Goal: Task Accomplishment & Management: Manage account settings

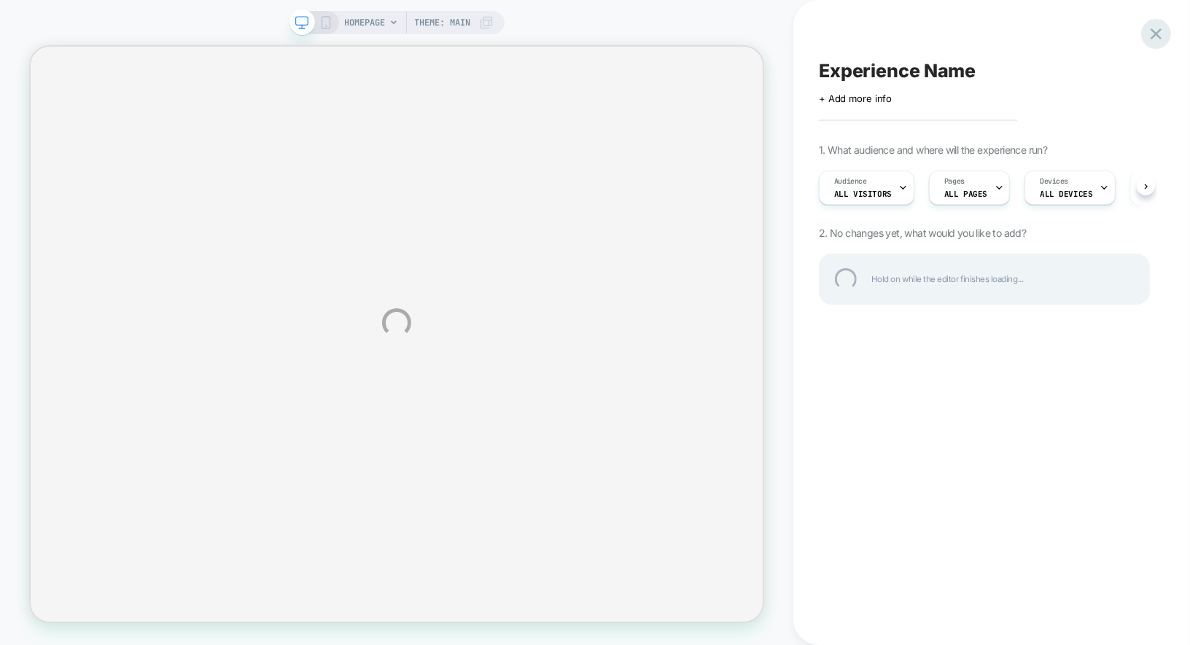
click at [1155, 44] on div at bounding box center [1156, 34] width 30 height 30
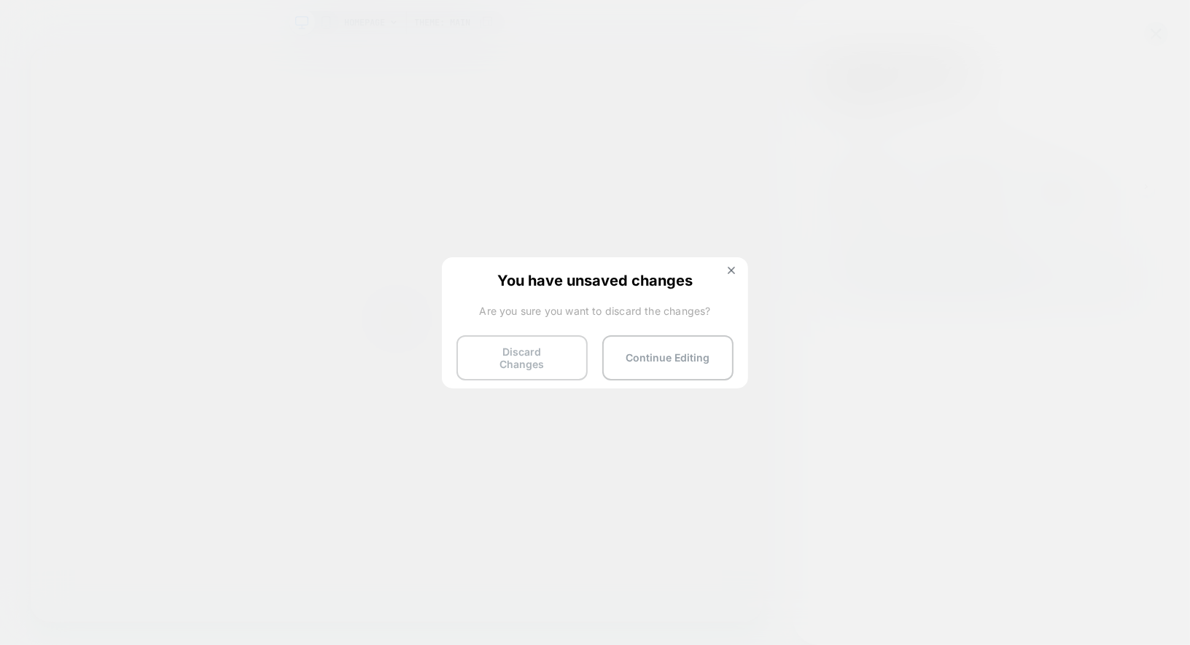
click at [526, 354] on button "Discard Changes" at bounding box center [521, 357] width 131 height 45
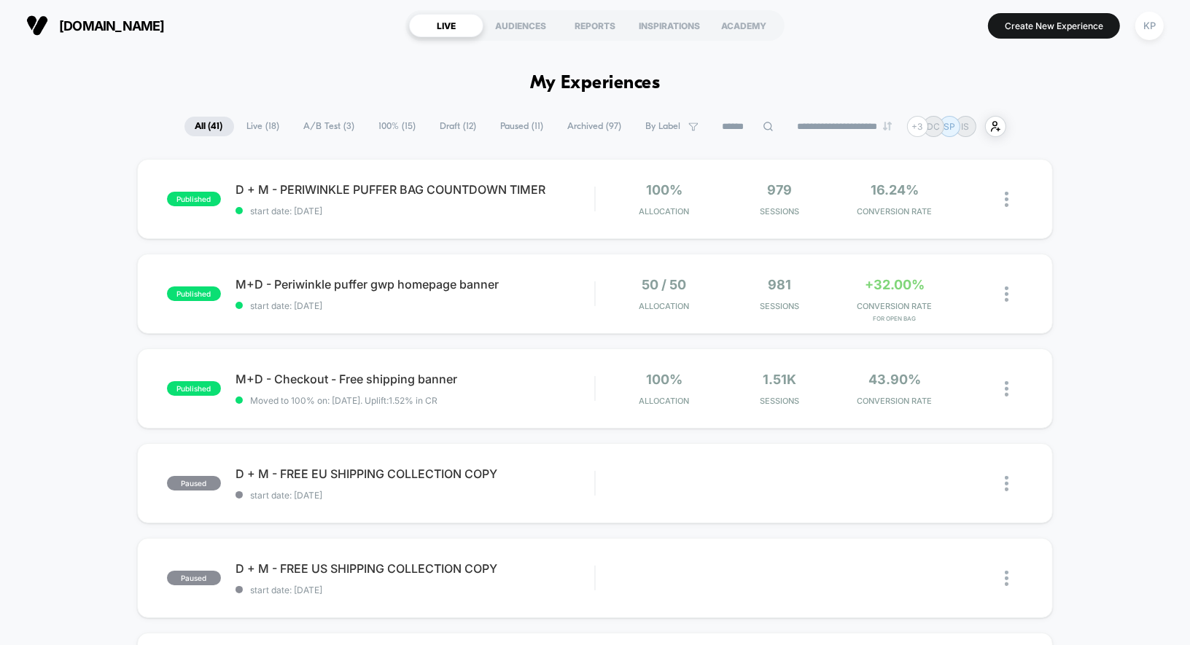
click at [265, 128] on span "Live ( 18 )" at bounding box center [263, 127] width 55 height 20
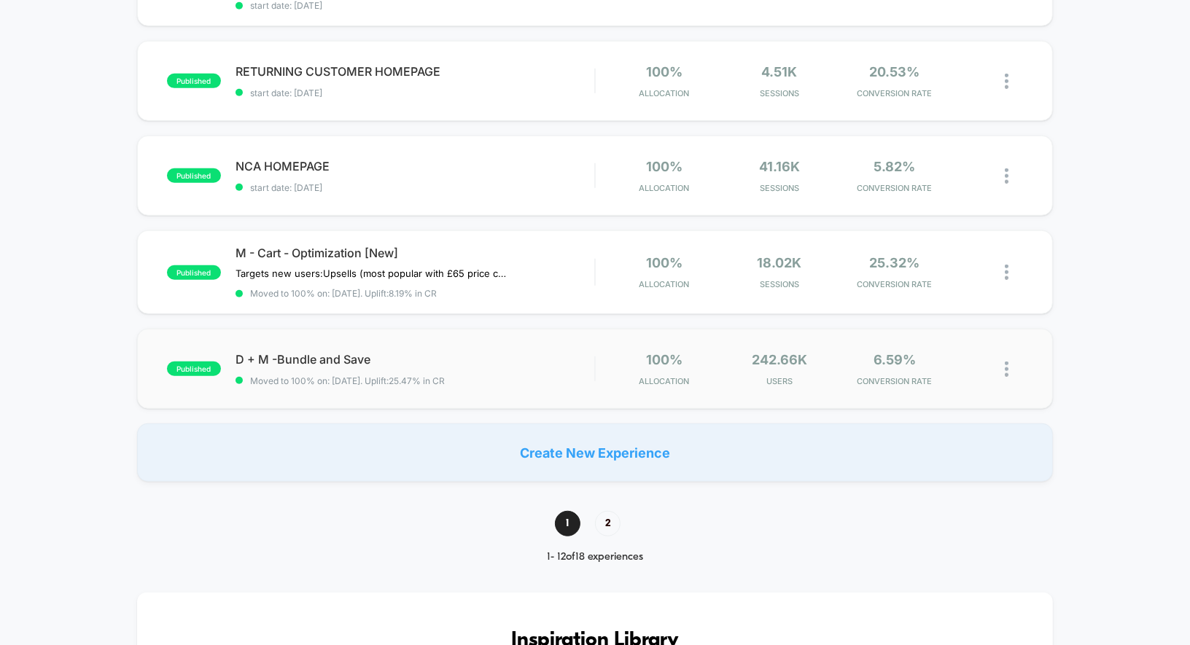
scroll to position [910, 0]
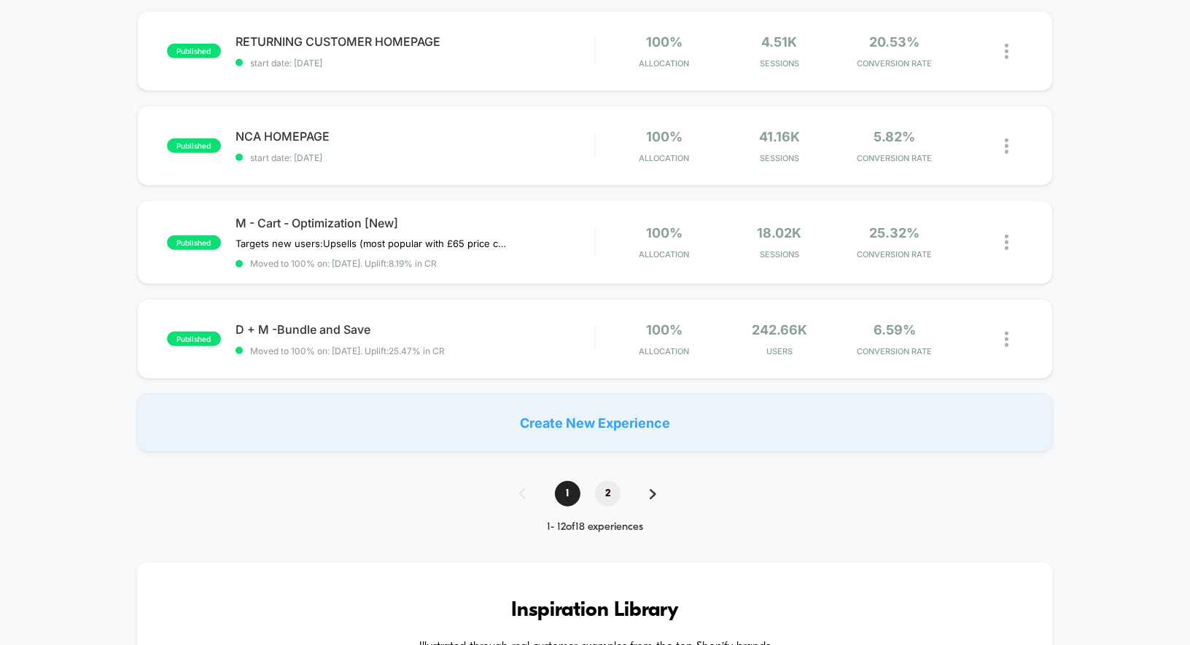
click at [605, 488] on span "2" at bounding box center [608, 494] width 26 height 26
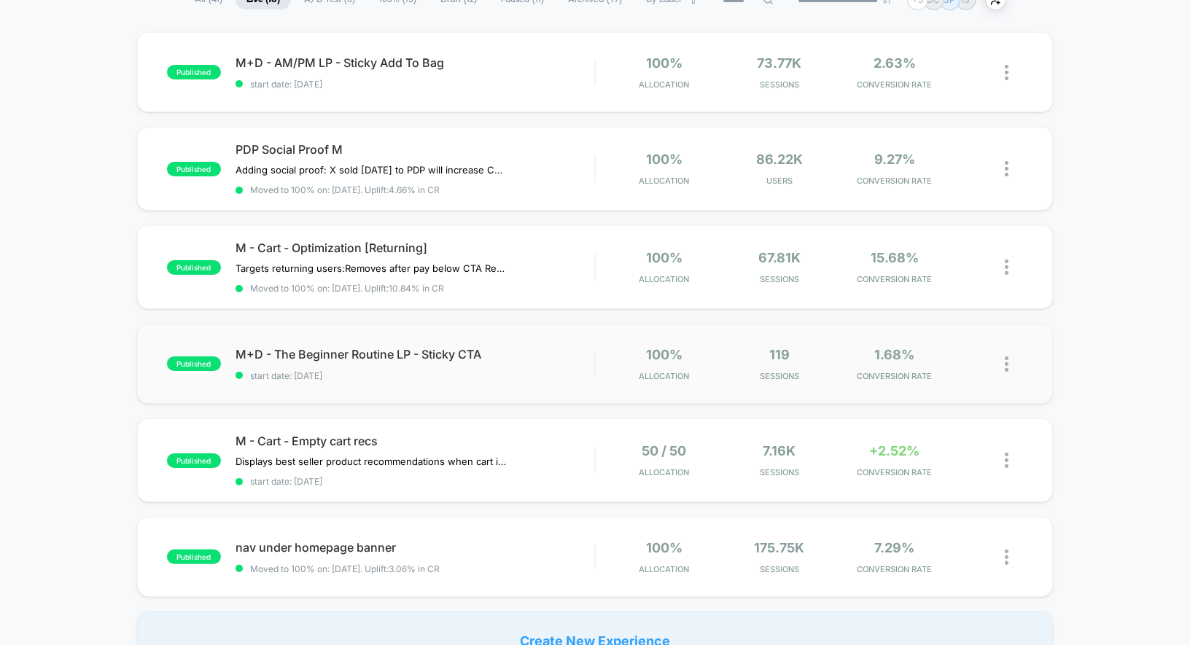
scroll to position [292, 0]
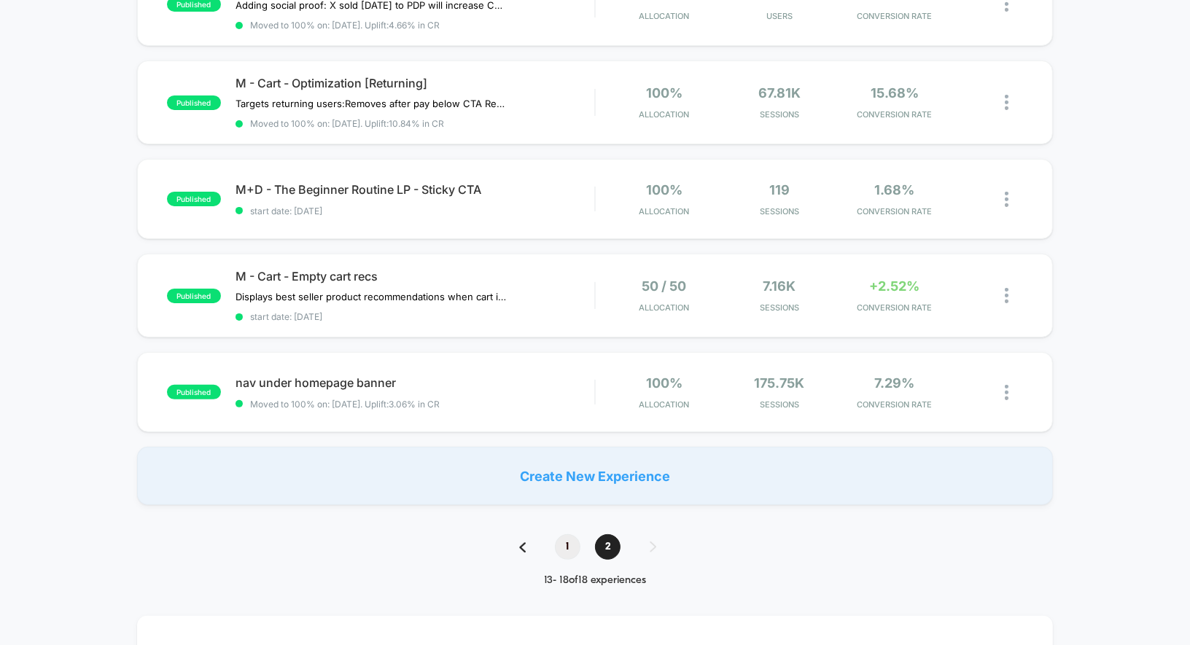
click at [570, 541] on span "1" at bounding box center [568, 548] width 26 height 26
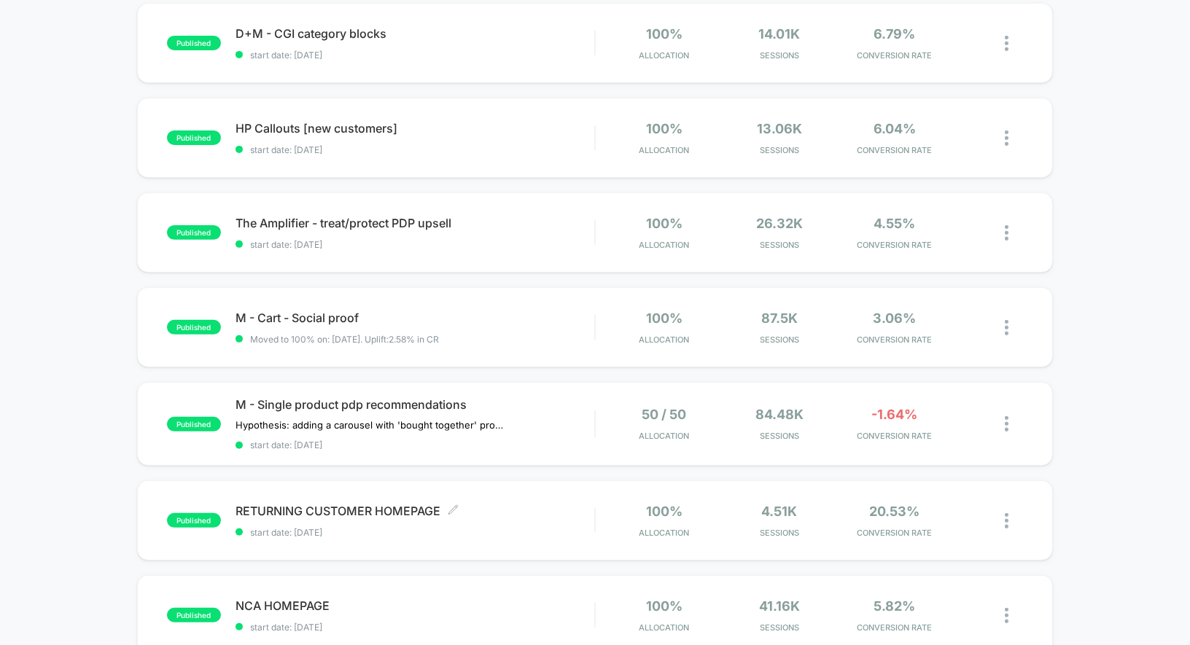
scroll to position [446, 0]
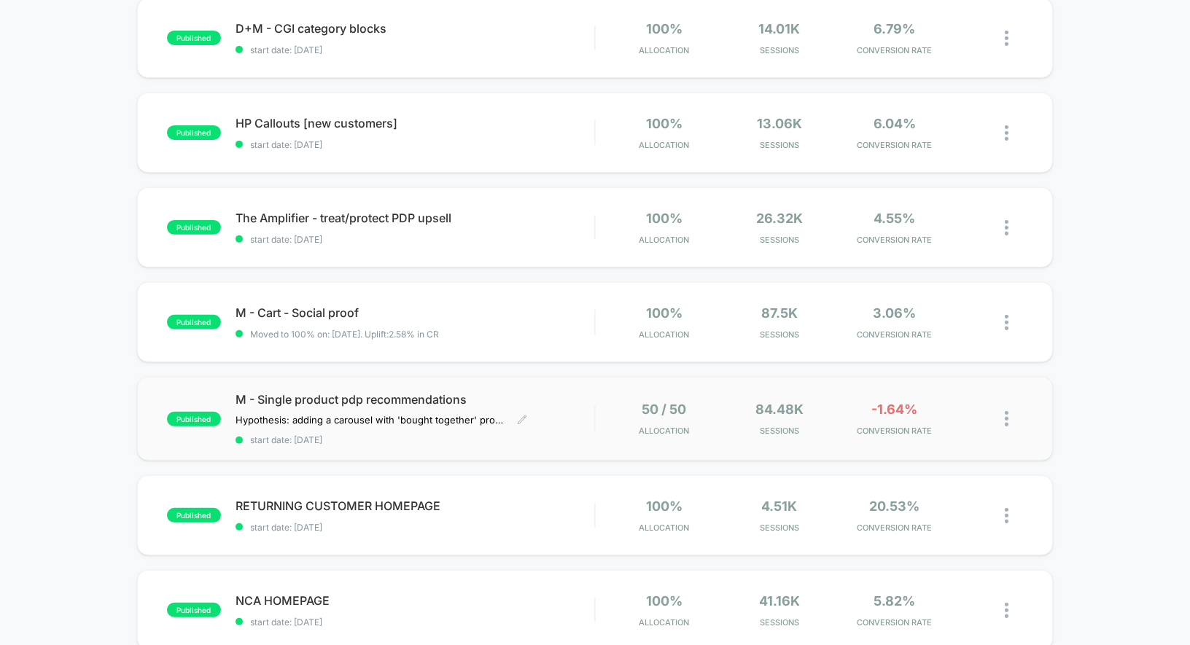
click at [550, 438] on span "start date: [DATE]" at bounding box center [416, 440] width 360 height 11
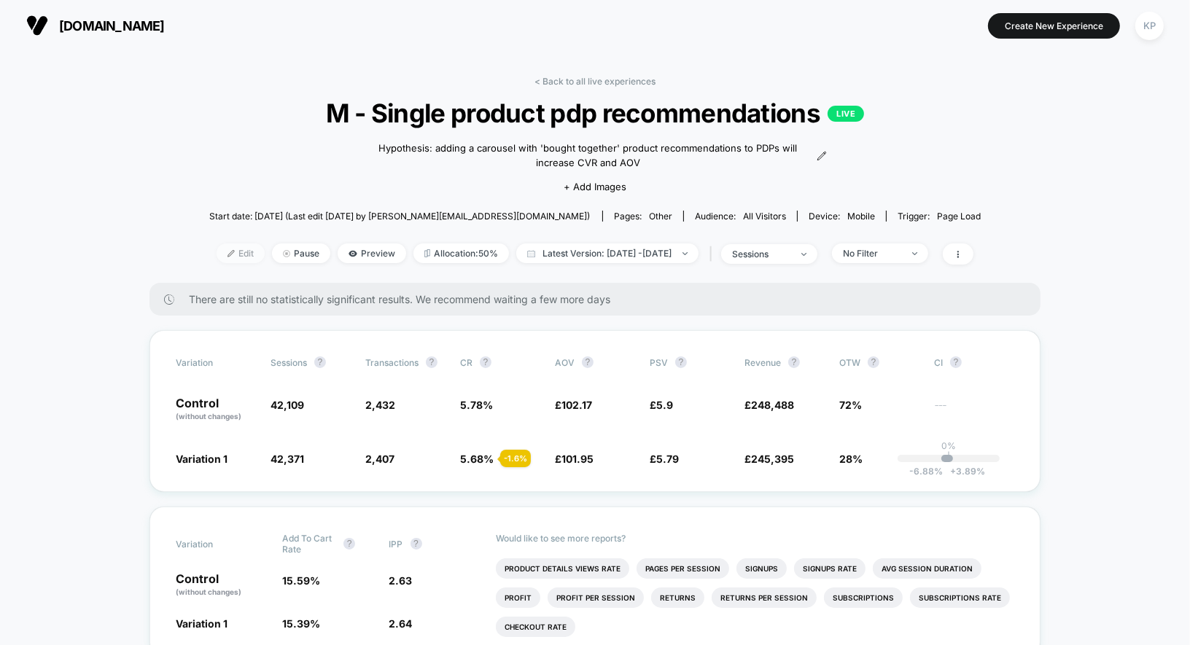
click at [217, 256] on span "Edit" at bounding box center [241, 254] width 48 height 20
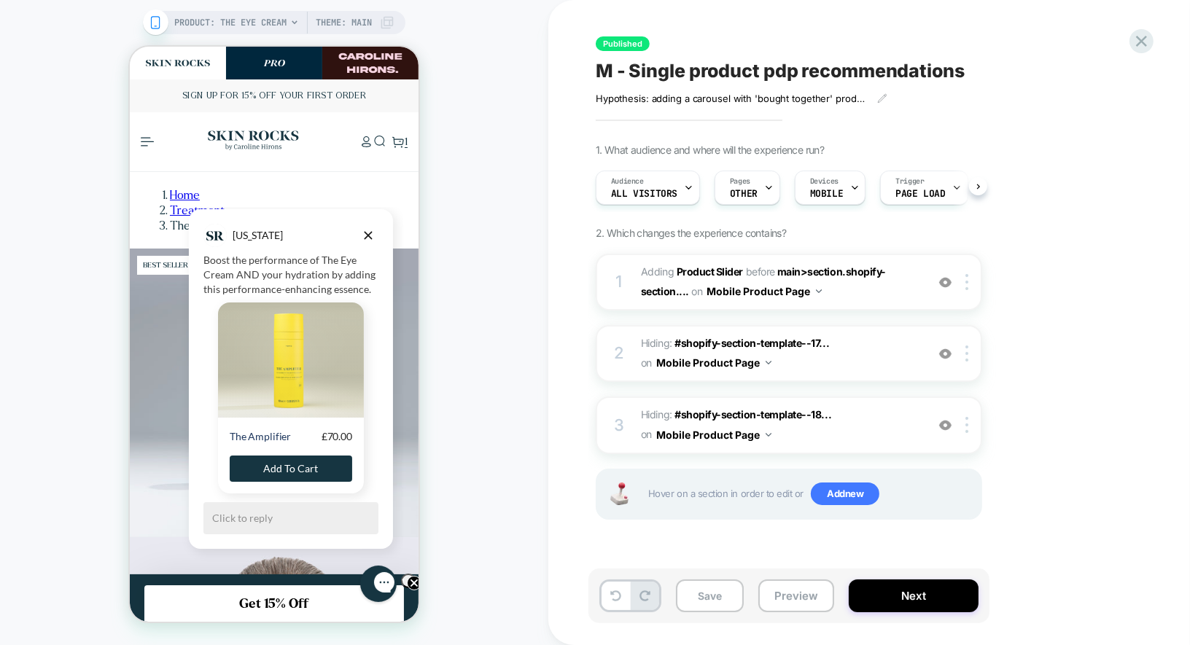
scroll to position [0, 1]
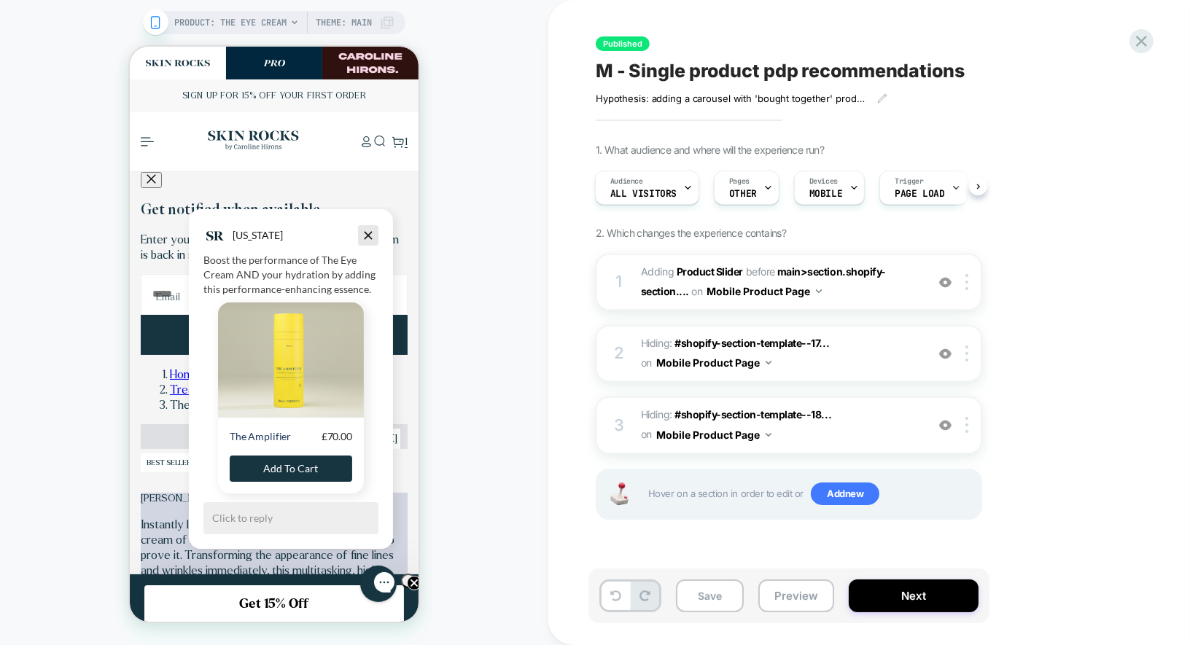
click at [372, 234] on icon "Dismiss campaign" at bounding box center [367, 236] width 15 height 18
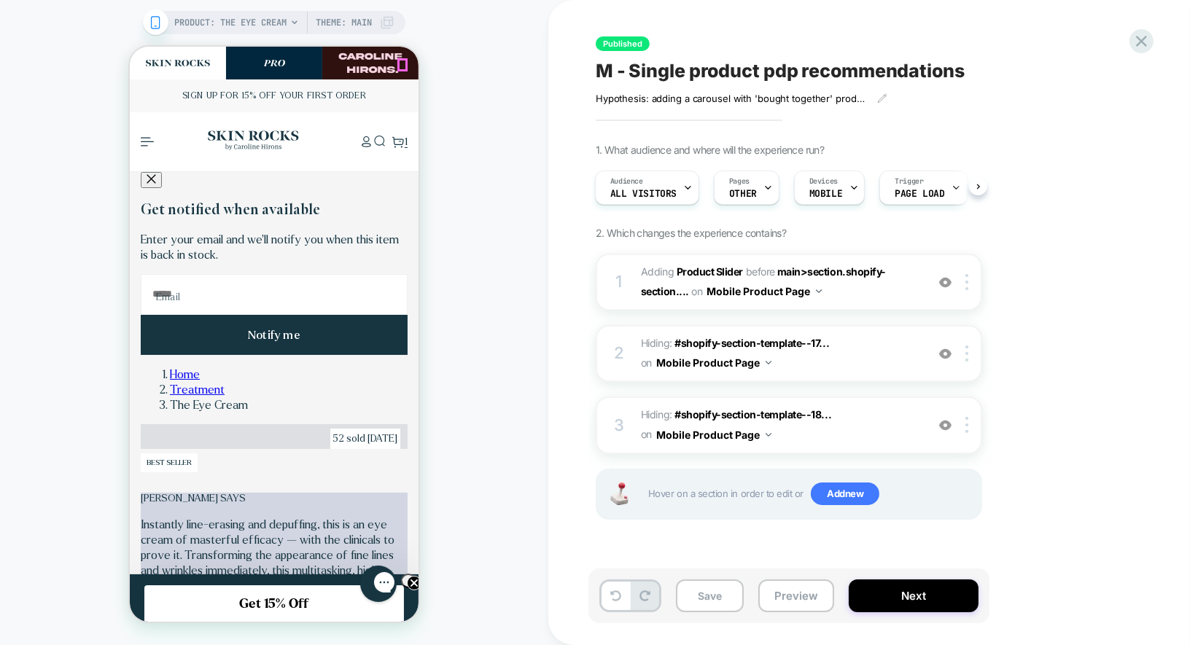
click at [651, 66] on icon "Close" at bounding box center [656, 63] width 10 height 10
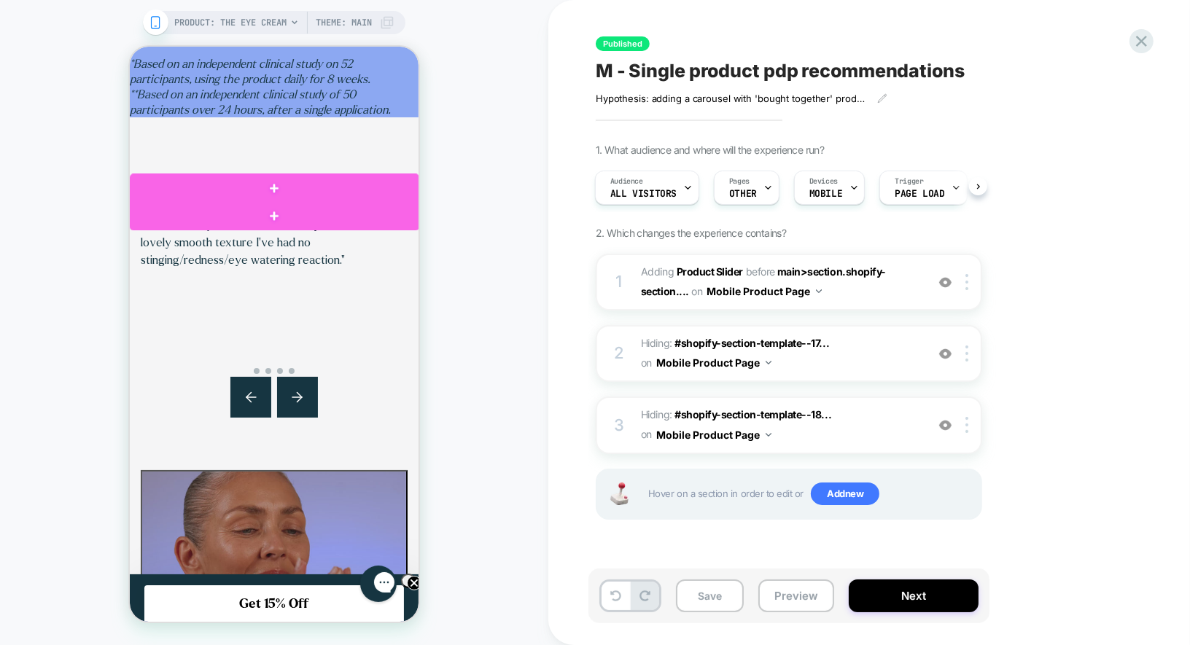
scroll to position [3028, 0]
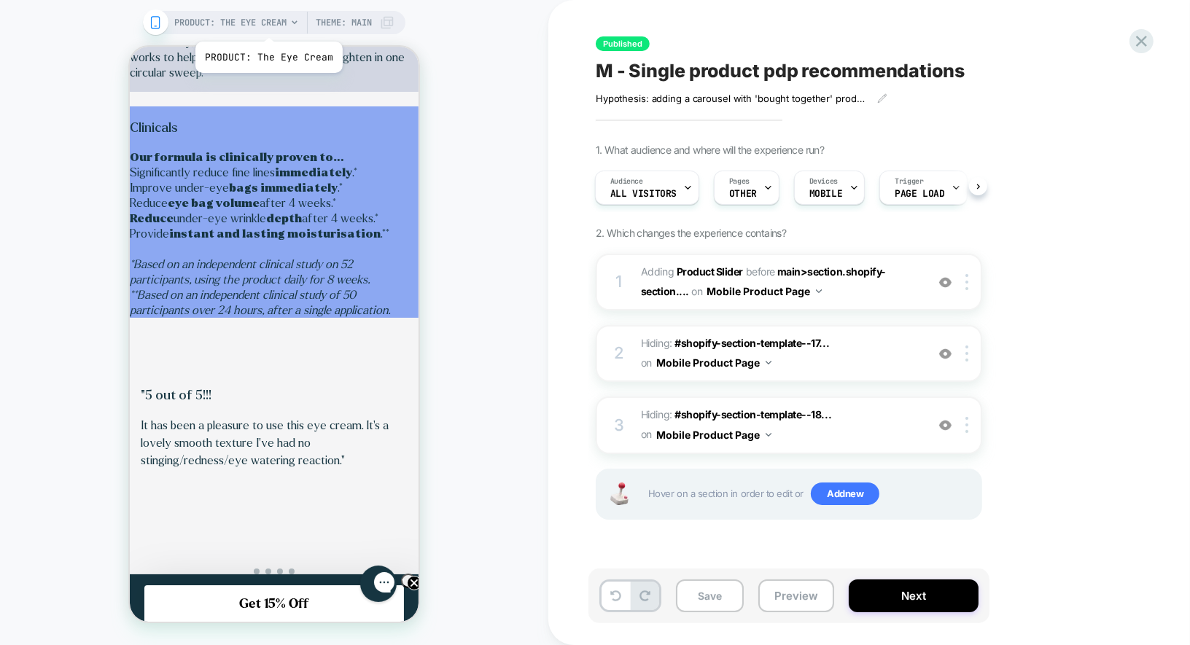
click at [267, 23] on span "PRODUCT: The Eye Cream" at bounding box center [230, 22] width 112 height 23
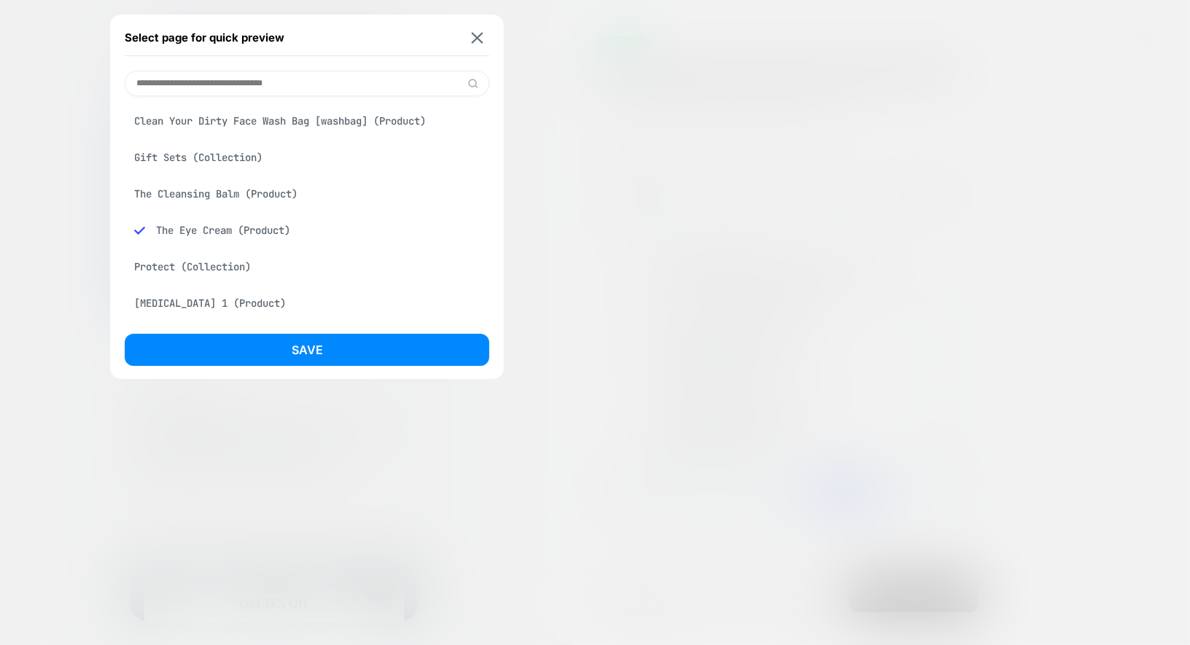
click at [259, 74] on input at bounding box center [307, 84] width 365 height 26
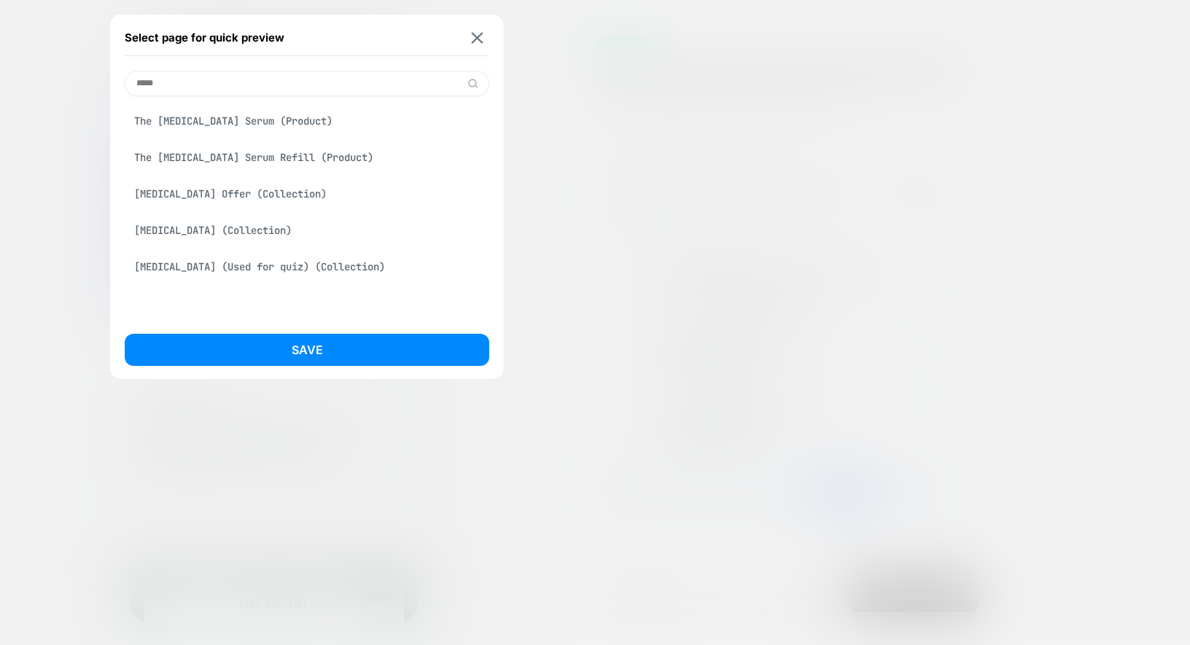
scroll to position [0, 251]
type input "*****"
click at [228, 128] on div "The [MEDICAL_DATA] Serum (Product)" at bounding box center [307, 121] width 365 height 28
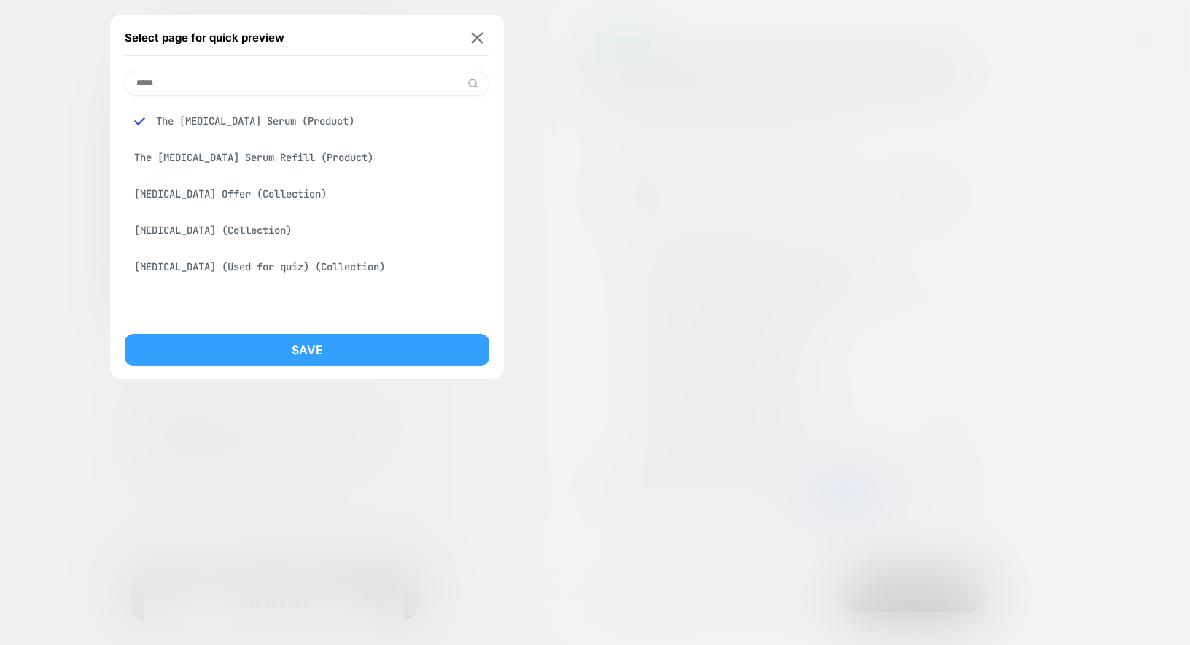
click at [236, 341] on button "Save" at bounding box center [307, 350] width 365 height 32
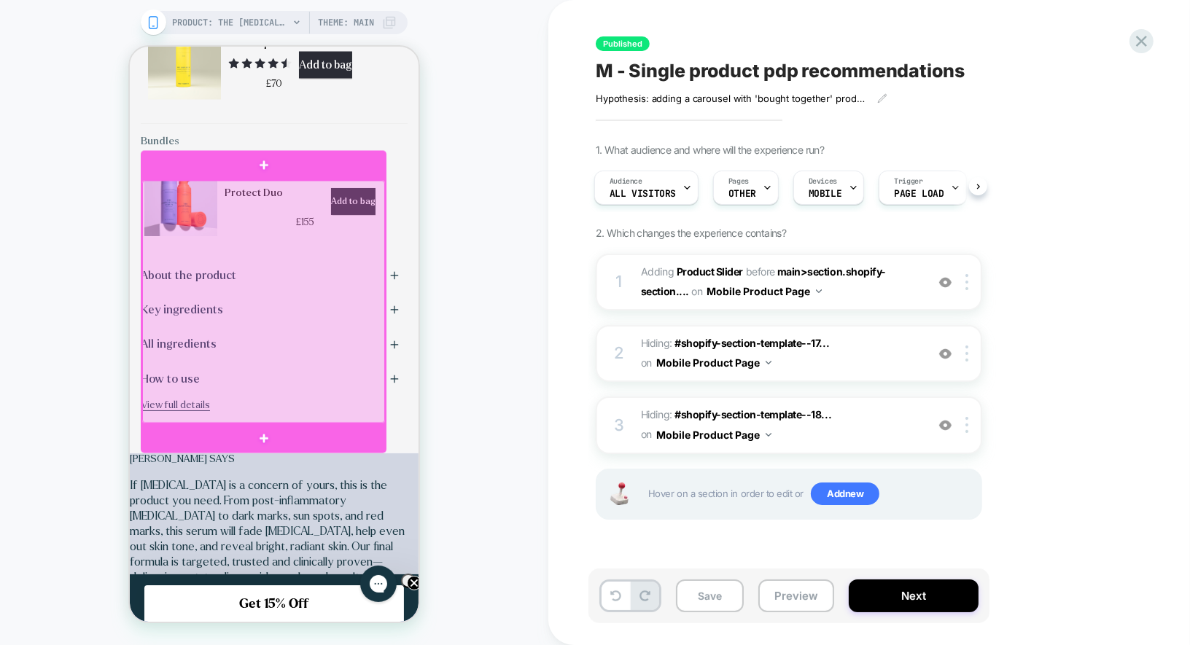
scroll to position [0, 0]
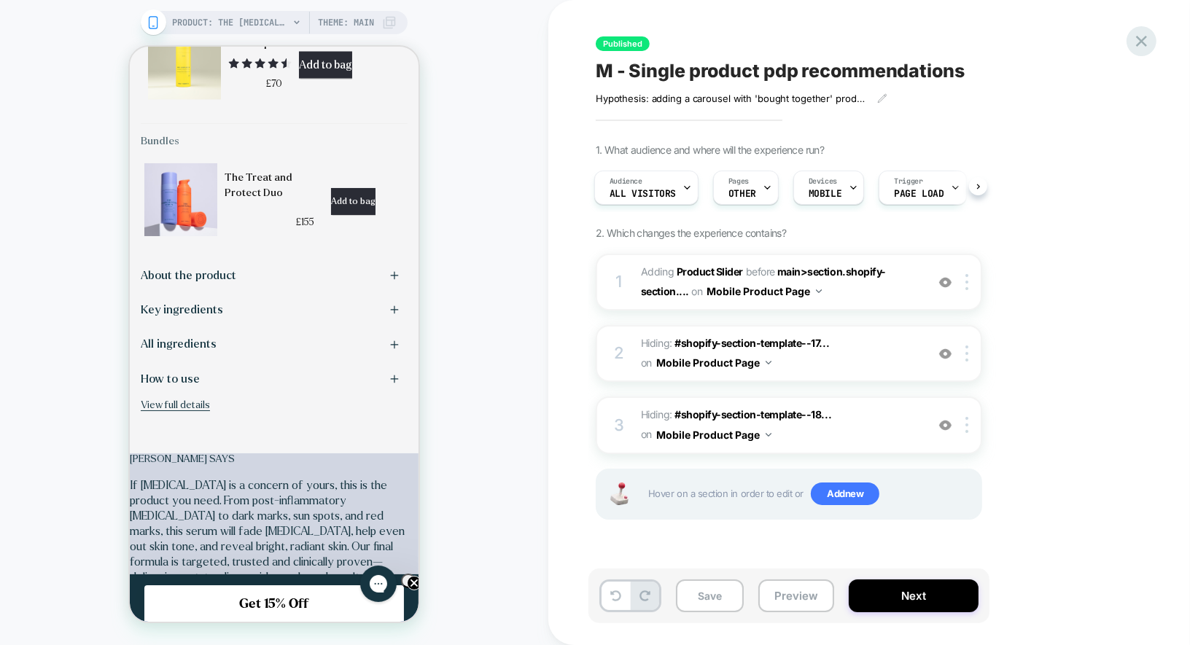
click at [1133, 41] on icon at bounding box center [1142, 41] width 20 height 20
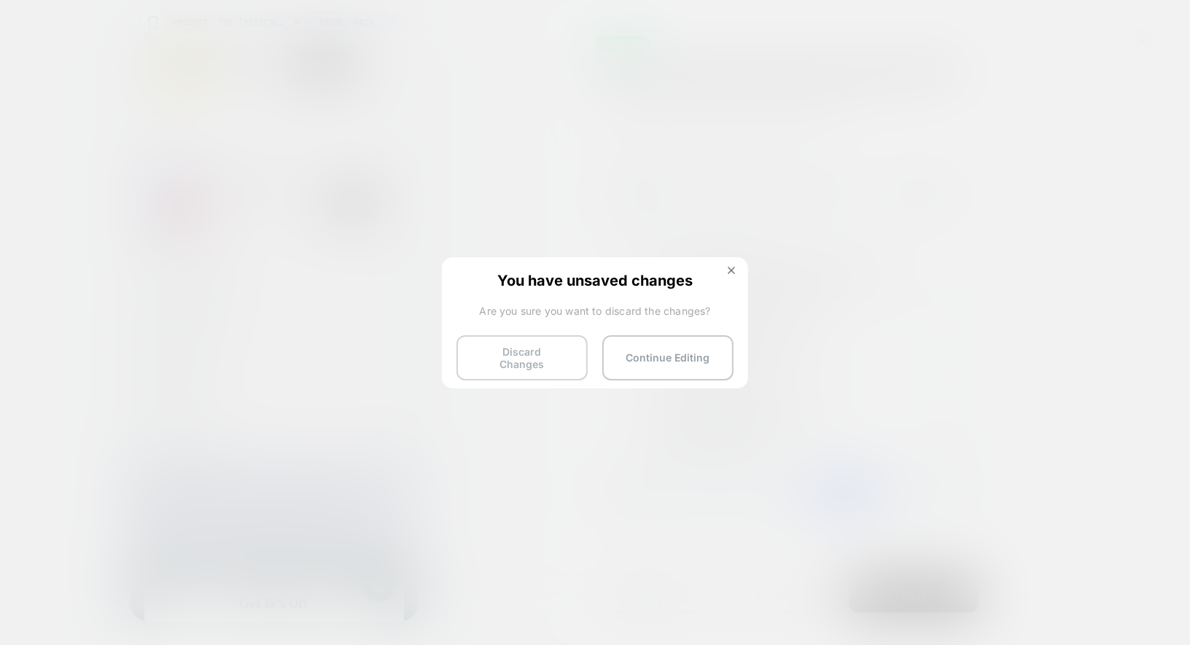
click at [526, 341] on button "Discard Changes" at bounding box center [521, 357] width 131 height 45
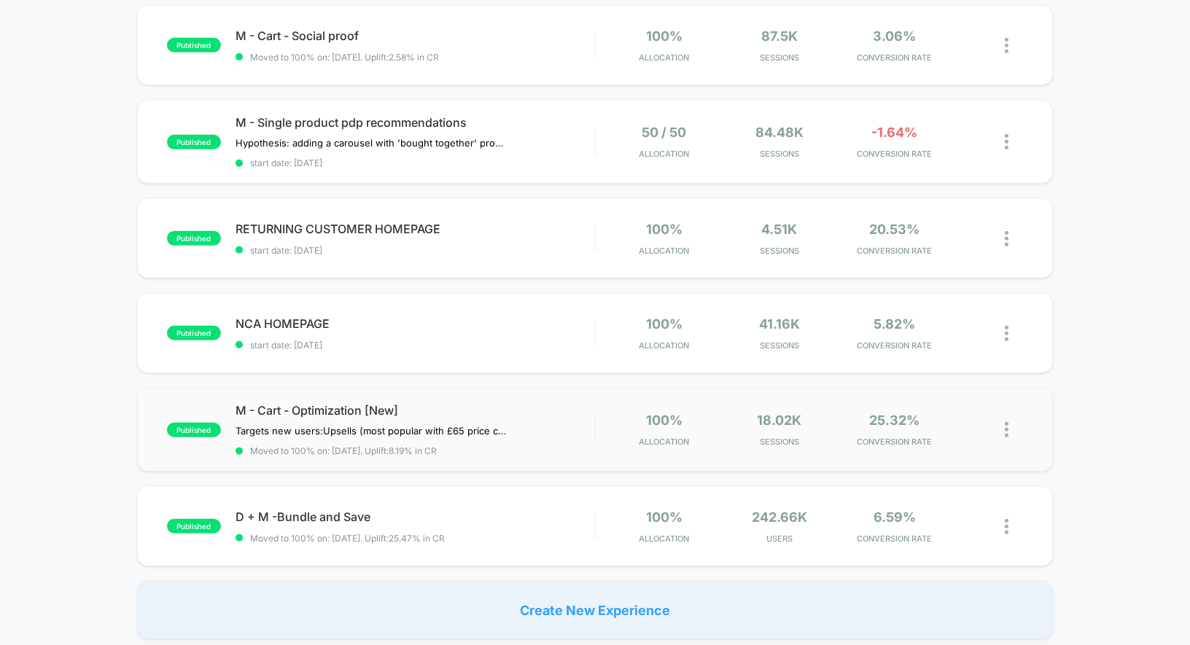
scroll to position [731, 0]
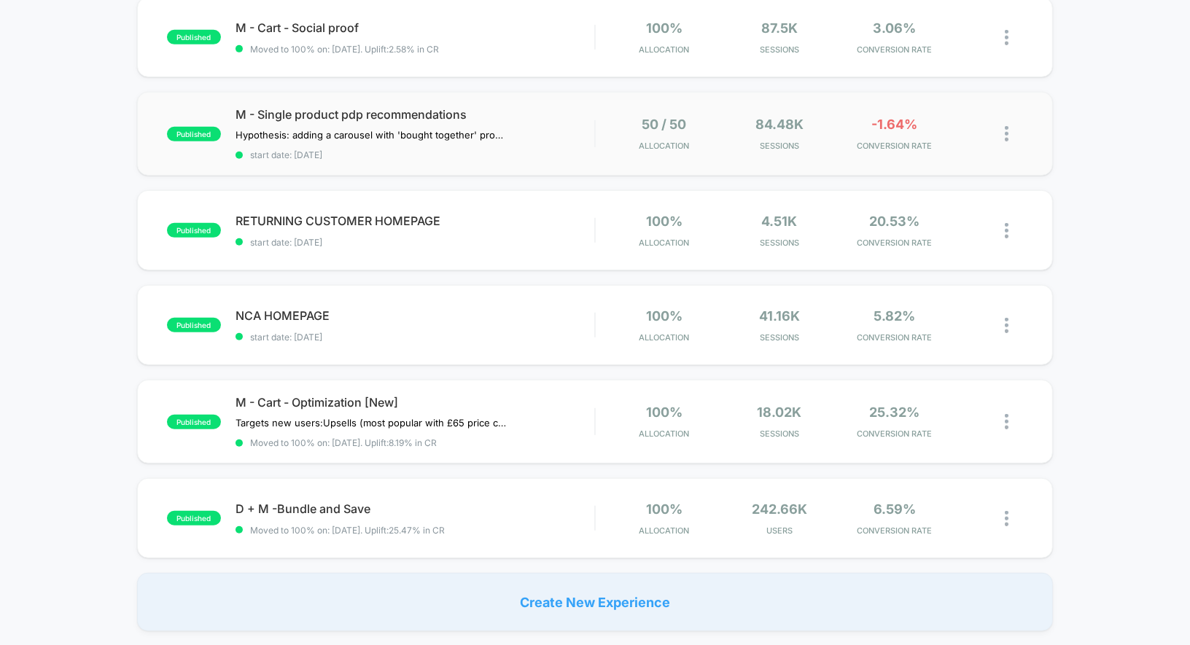
click at [1007, 131] on img at bounding box center [1007, 133] width 4 height 15
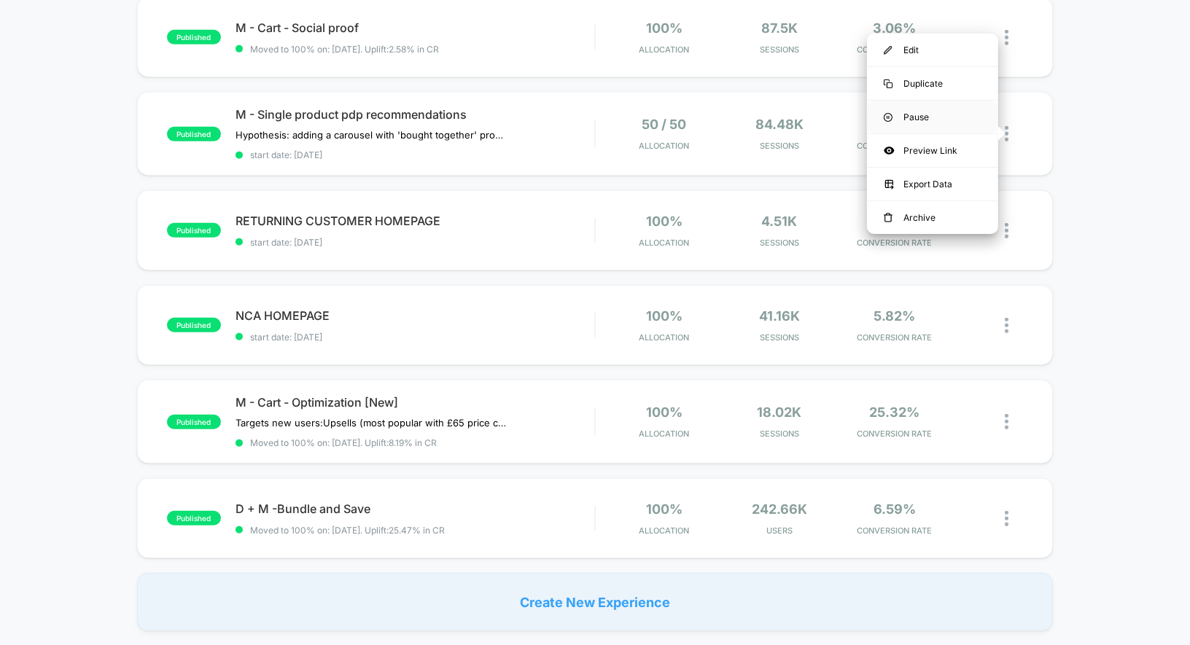
click at [928, 108] on div "Pause" at bounding box center [932, 117] width 131 height 33
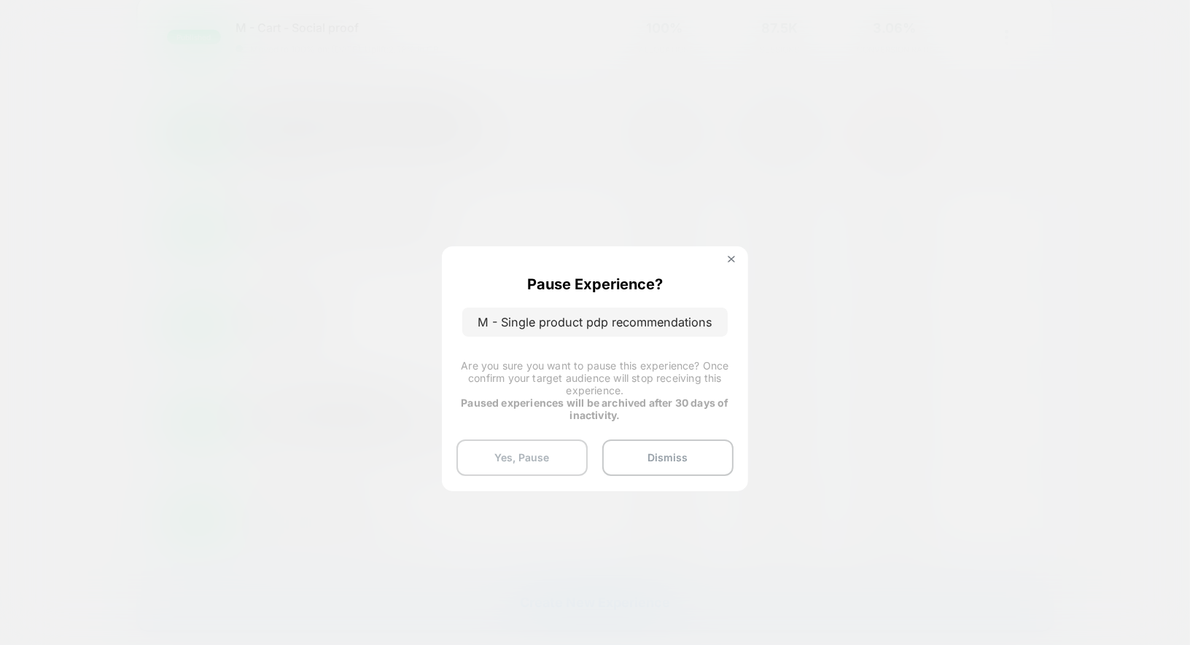
click at [527, 448] on button "Yes, Pause" at bounding box center [521, 458] width 131 height 36
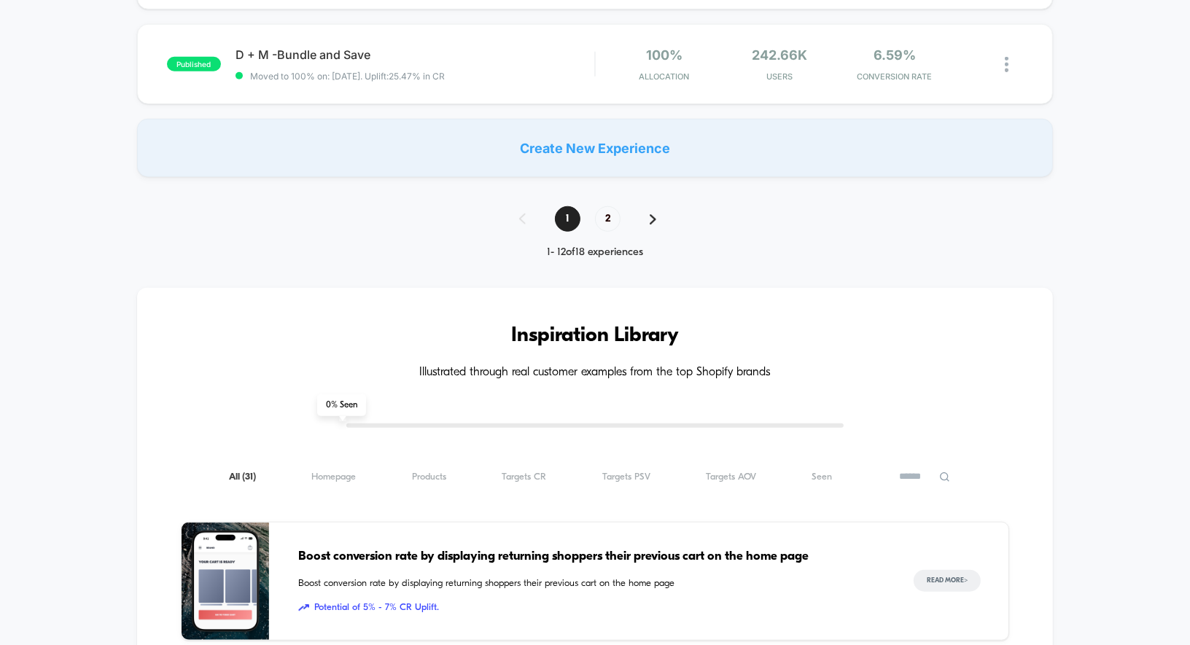
scroll to position [1296, 0]
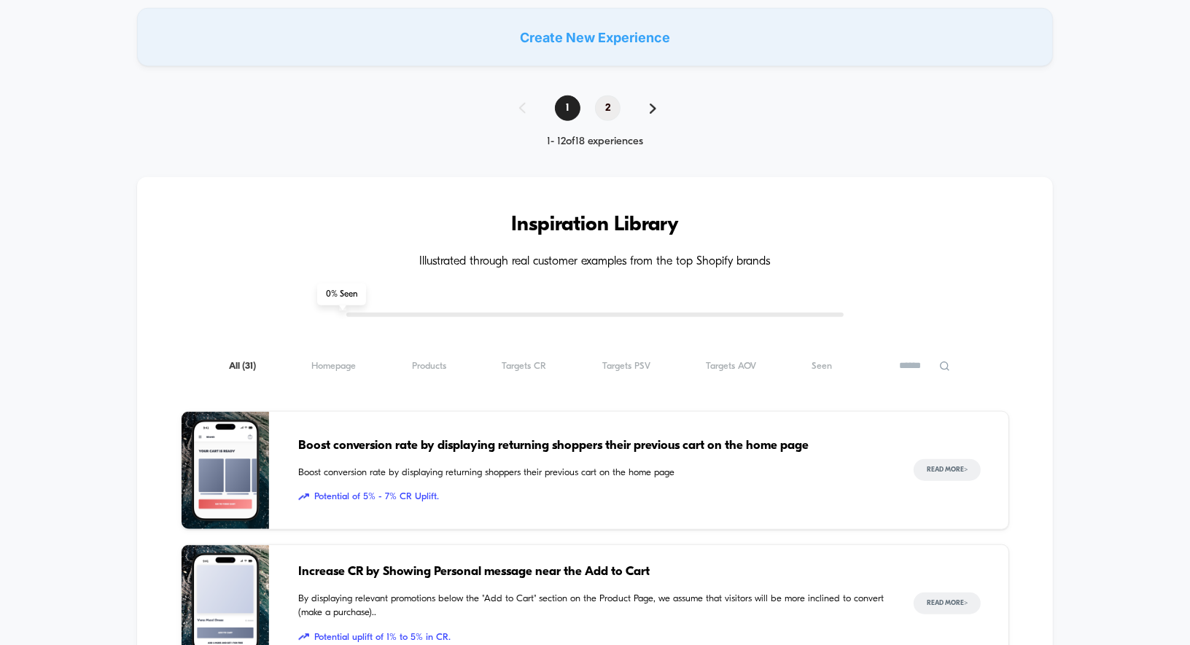
click at [602, 101] on span "2" at bounding box center [608, 109] width 26 height 26
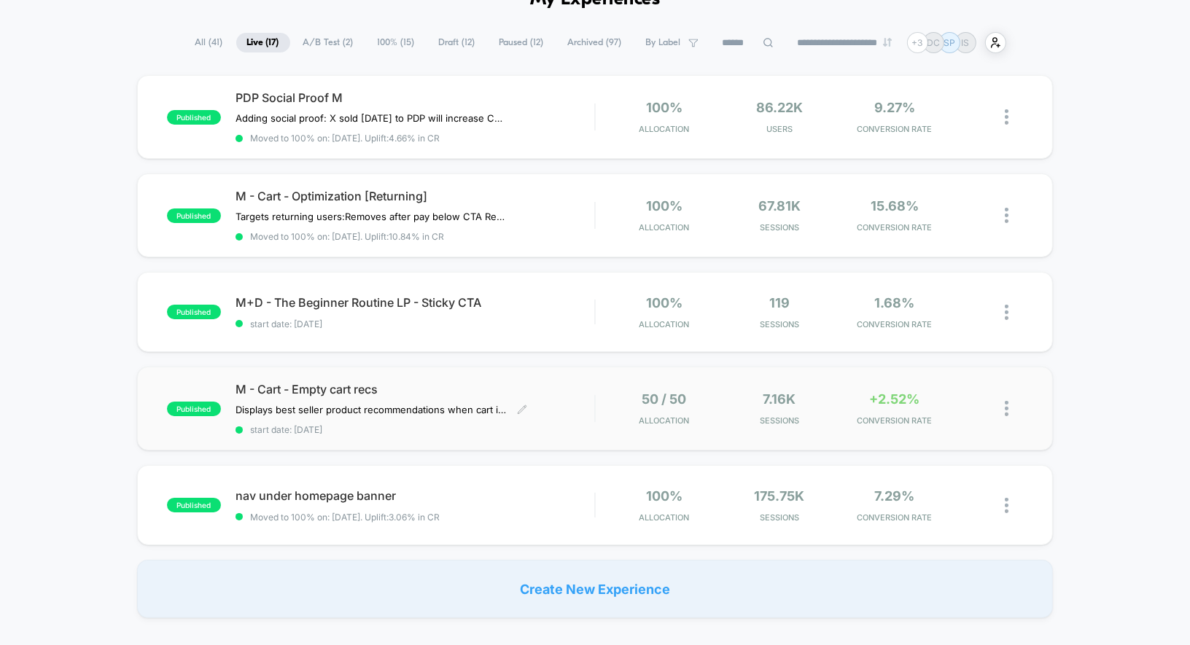
scroll to position [88, 0]
